Goal: Task Accomplishment & Management: Manage account settings

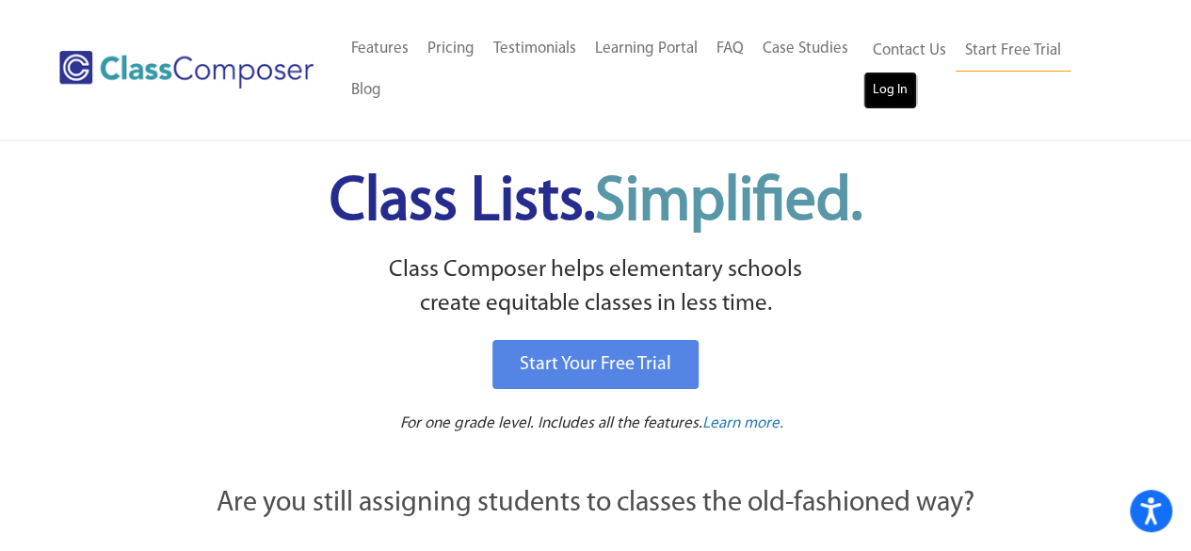
click at [892, 80] on link "Log In" at bounding box center [890, 91] width 54 height 38
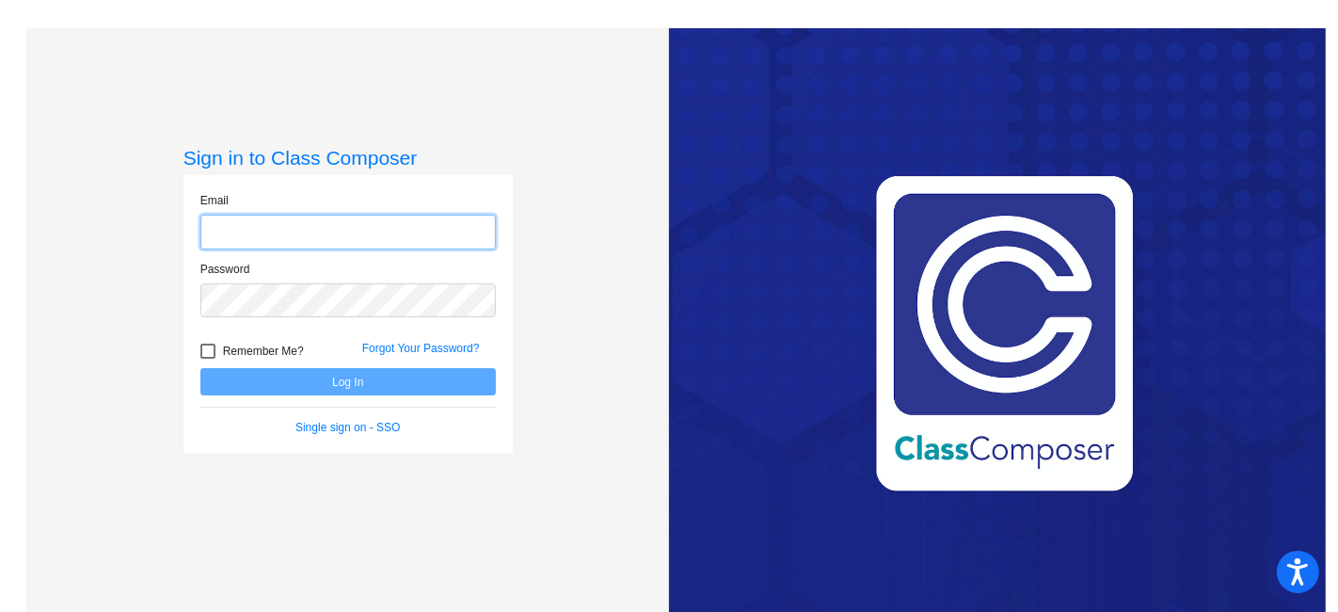
type input "[EMAIL_ADDRESS][PERSON_NAME][DOMAIN_NAME]"
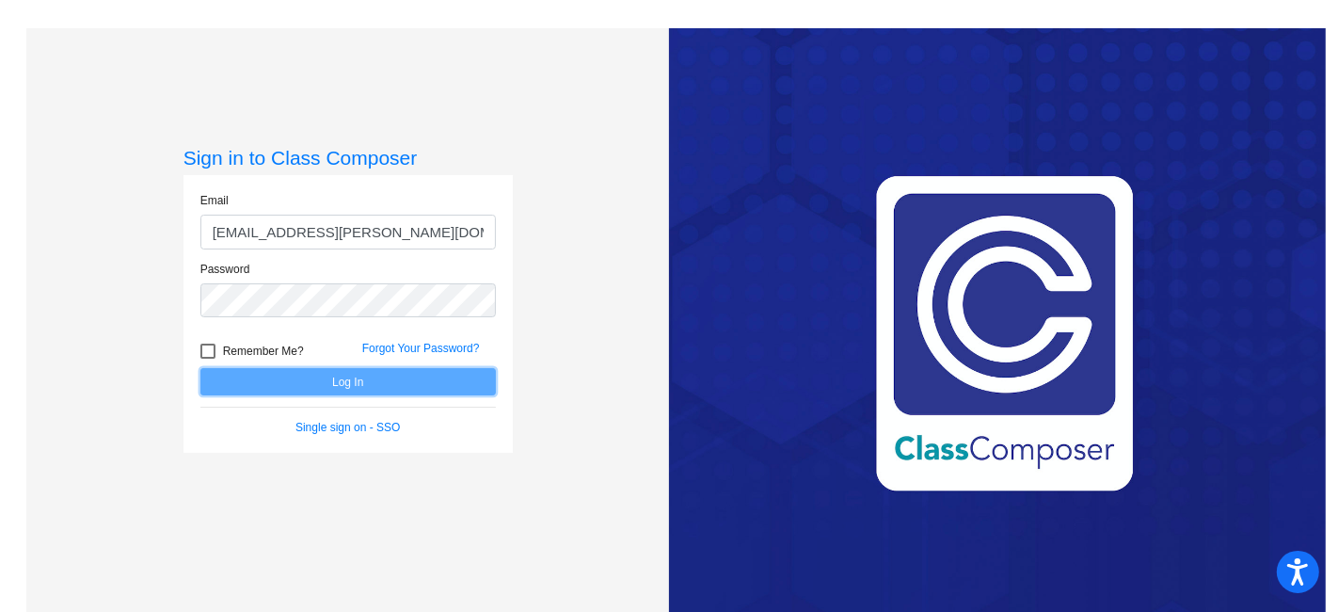
click at [442, 375] on button "Log In" at bounding box center [348, 381] width 296 height 27
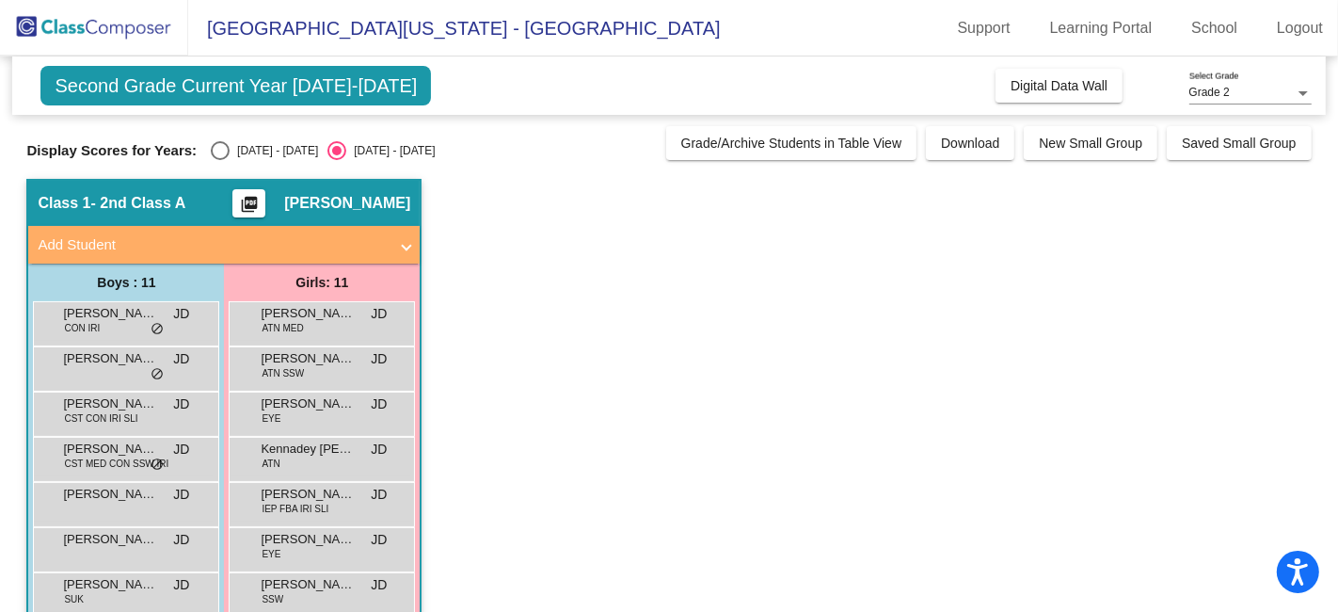
click at [233, 150] on div "2024 - 2025" at bounding box center [274, 150] width 88 height 17
click at [220, 160] on input "2024 - 2025" at bounding box center [219, 160] width 1 height 1
radio input "true"
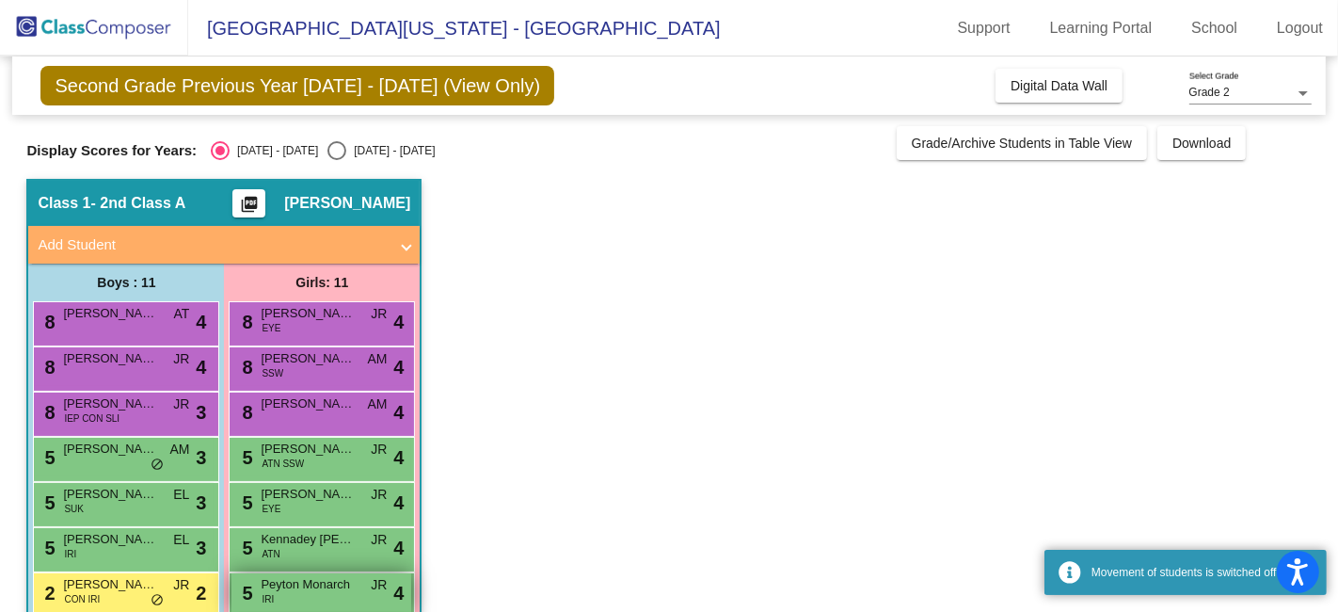
scroll to position [215, 0]
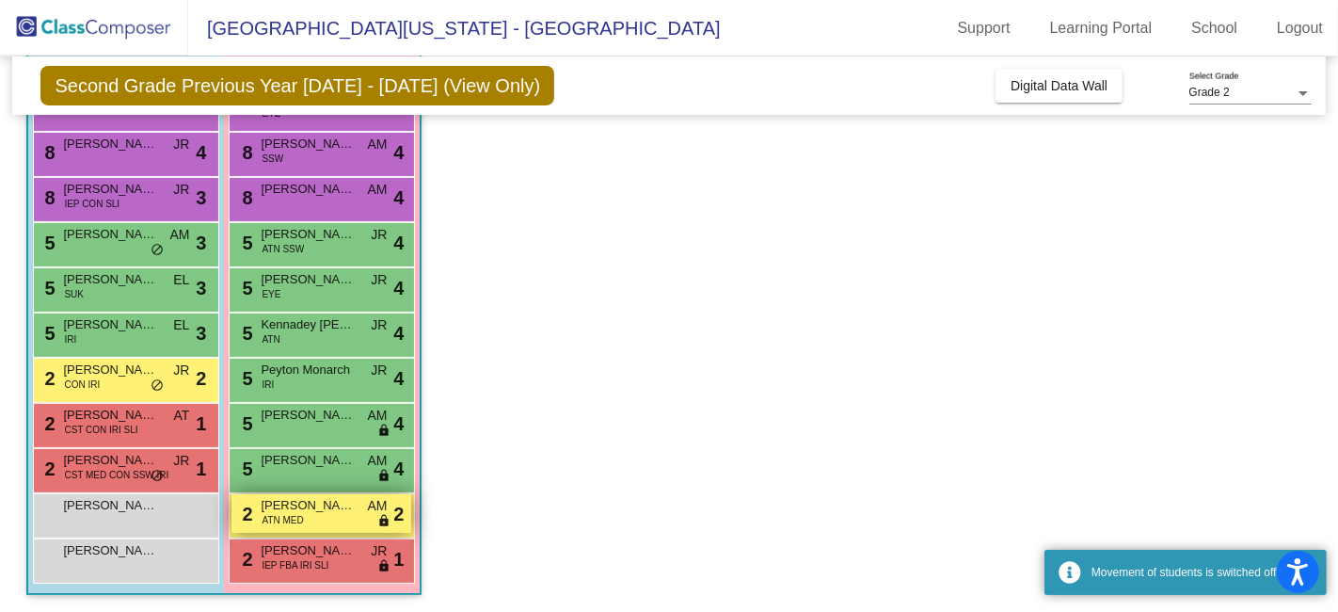
click at [368, 518] on div "2 Amethyst Wilson ATN MED AM lock do_not_disturb_alt 2" at bounding box center [322, 513] width 180 height 39
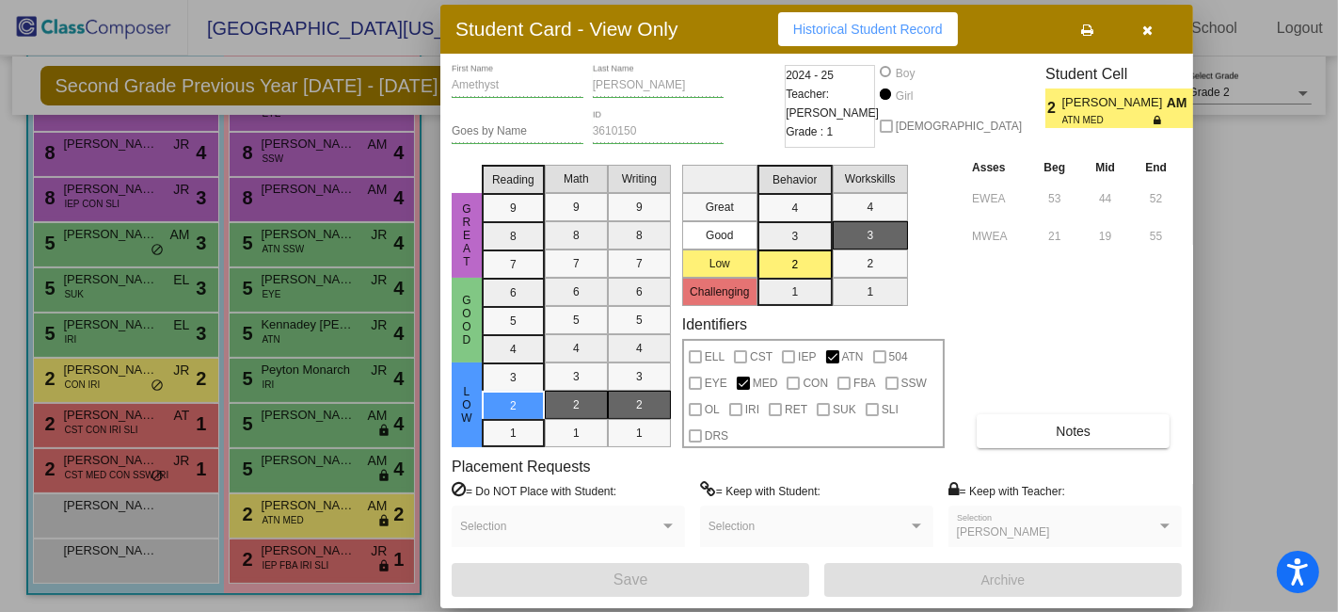
click at [352, 514] on div at bounding box center [669, 306] width 1338 height 612
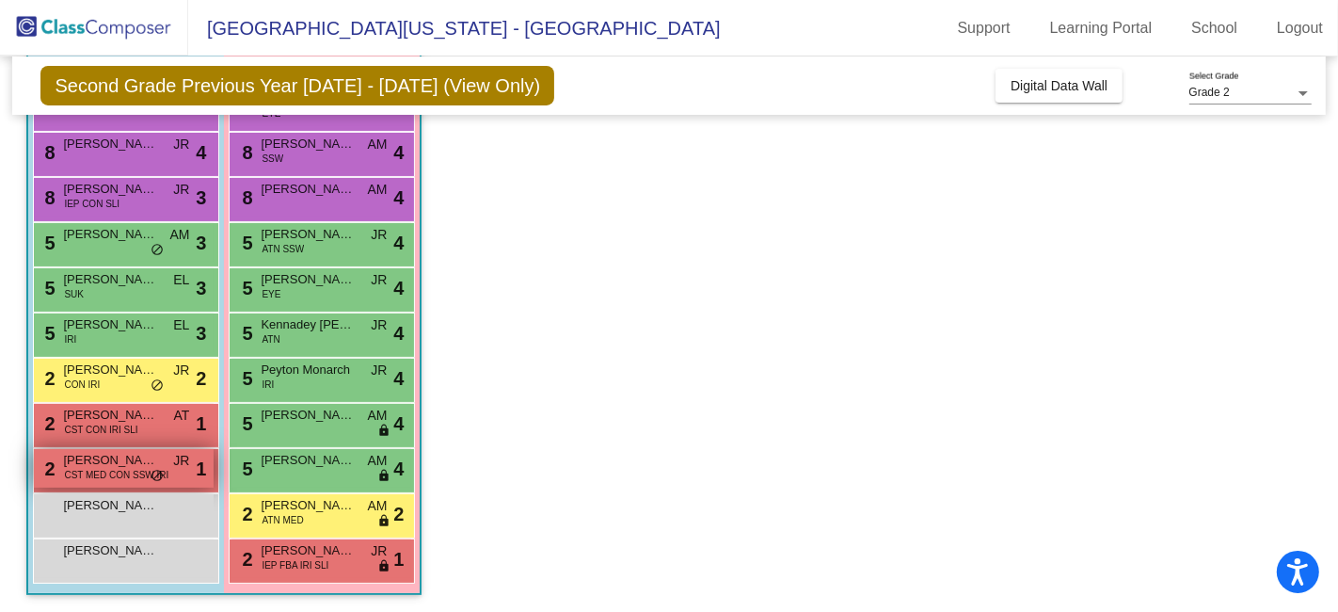
click at [129, 456] on span "Ethan Ryan" at bounding box center [110, 460] width 94 height 19
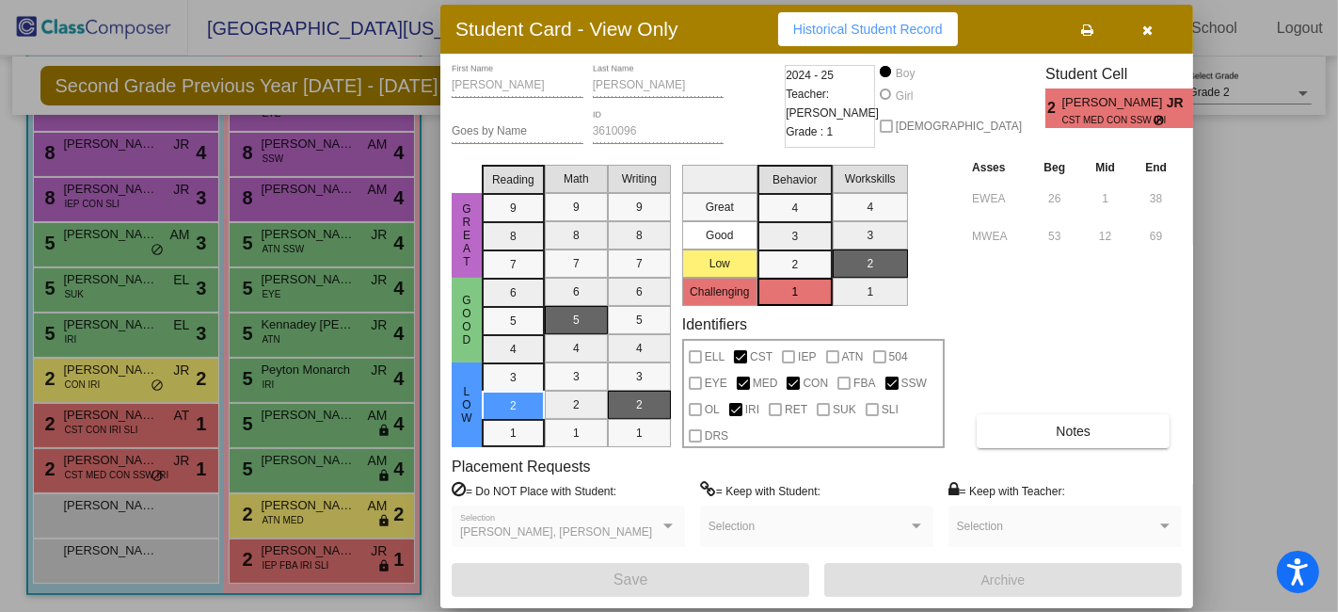
click at [126, 460] on div at bounding box center [669, 306] width 1338 height 612
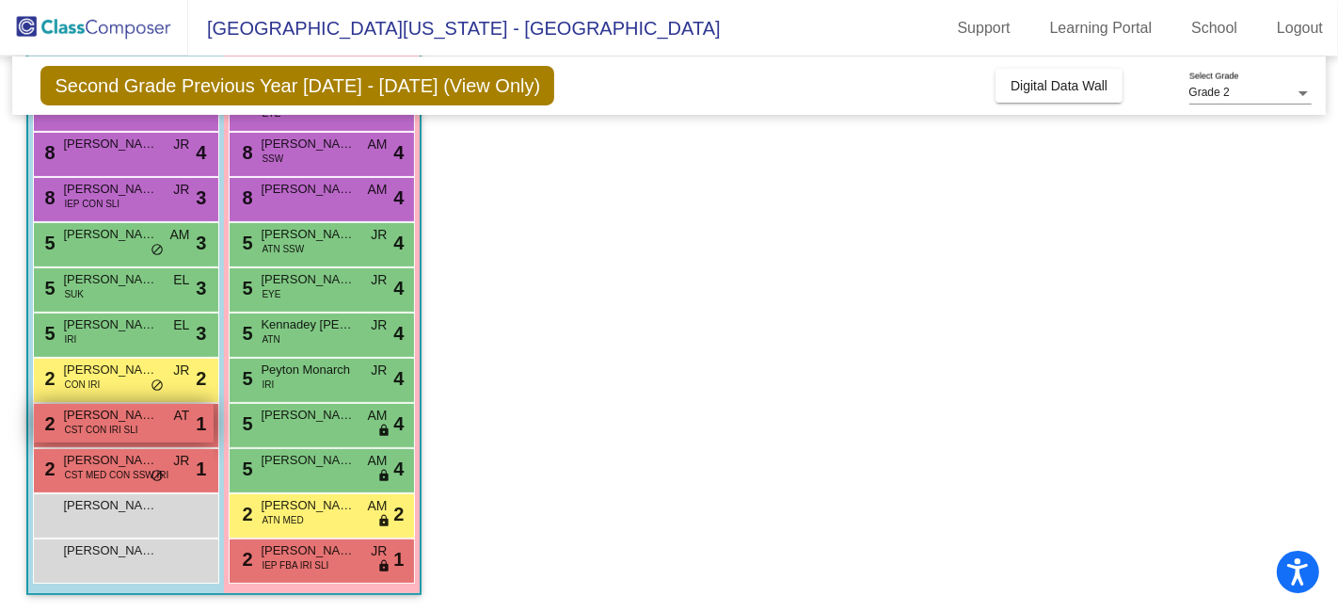
click at [136, 426] on span "CST CON IRI SLI" at bounding box center [100, 430] width 73 height 14
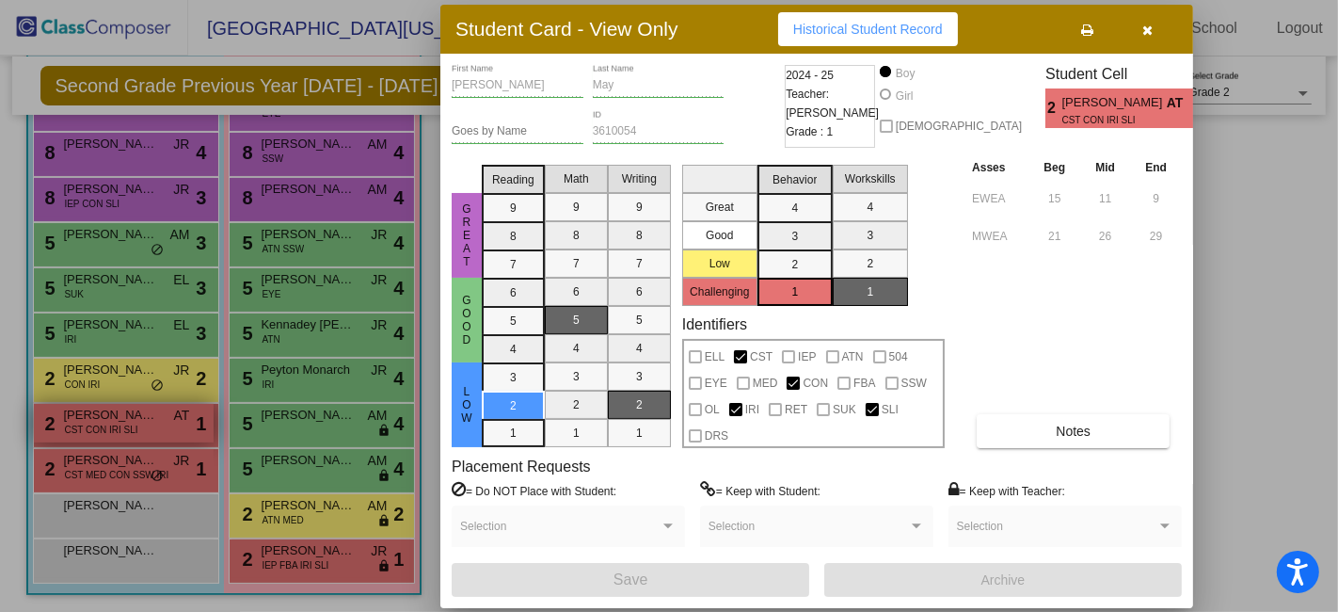
click at [136, 426] on div at bounding box center [669, 306] width 1338 height 612
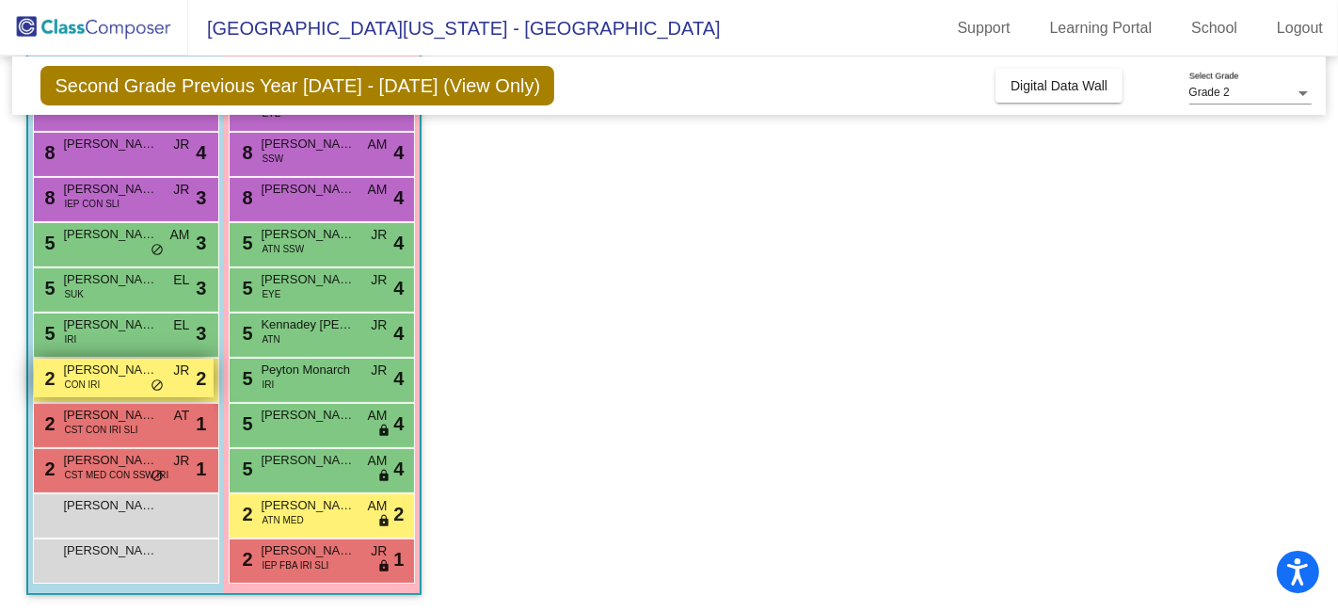
click at [157, 379] on span "do_not_disturb_alt" at bounding box center [157, 385] width 13 height 15
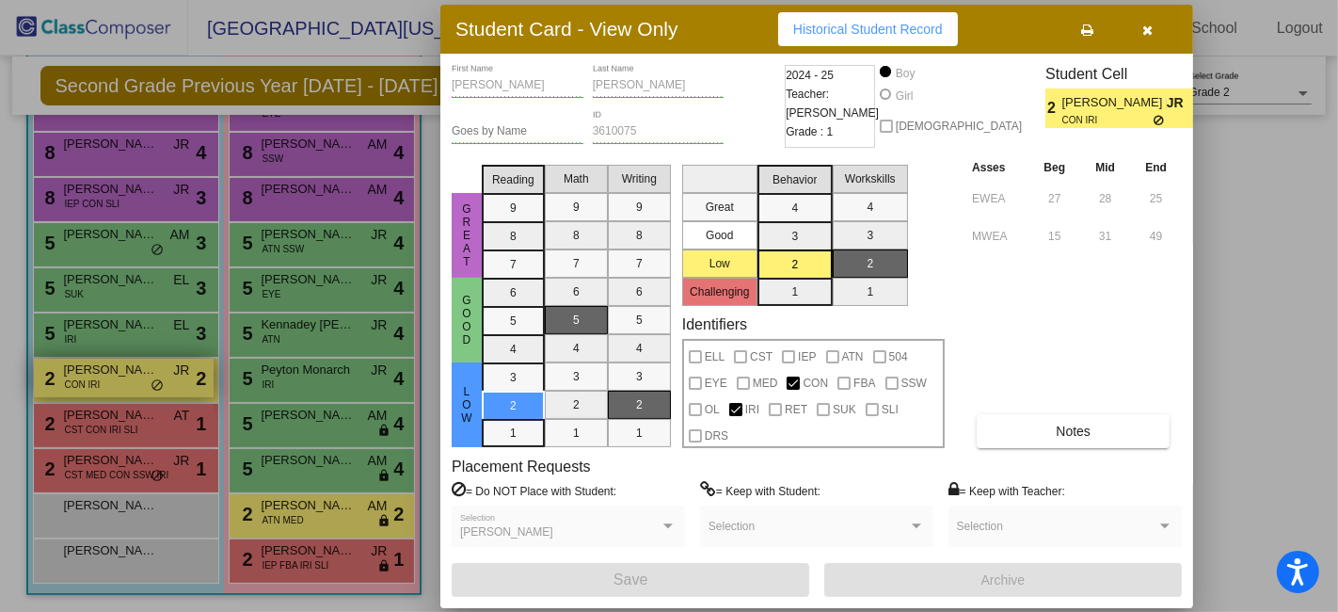
click at [157, 379] on div at bounding box center [669, 306] width 1338 height 612
